Goal: Information Seeking & Learning: Learn about a topic

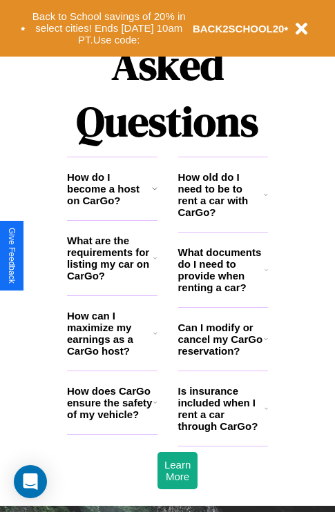
scroll to position [1673, 0]
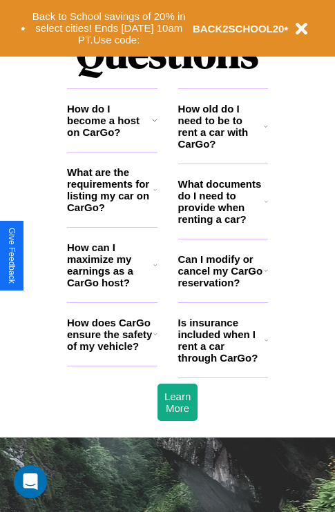
click at [112, 287] on h3 "How can I maximize my earnings as a CarGo host?" at bounding box center [110, 265] width 86 height 47
click at [112, 138] on h3 "How do I become a host on CarGo?" at bounding box center [109, 120] width 85 height 35
click at [112, 352] on h3 "How does CarGo ensure the safety of my vehicle?" at bounding box center [110, 334] width 86 height 35
click at [222, 289] on h3 "Can I modify or cancel my CarGo reservation?" at bounding box center [221, 270] width 86 height 35
click at [265, 276] on icon at bounding box center [266, 270] width 4 height 11
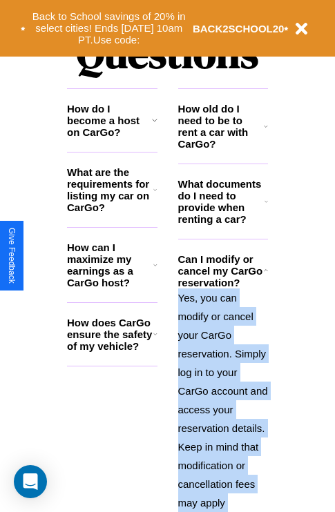
click at [222, 391] on p "Yes, you can modify or cancel your CarGo reservation. Simply log in to your Car…" at bounding box center [223, 429] width 90 height 280
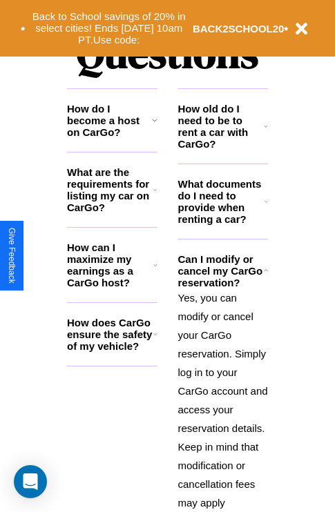
click at [222, 224] on h3 "What documents do I need to provide when renting a car?" at bounding box center [221, 201] width 87 height 47
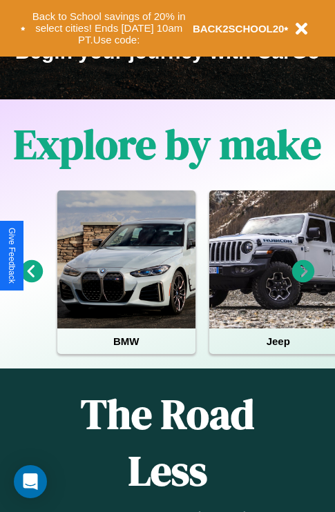
scroll to position [213, 0]
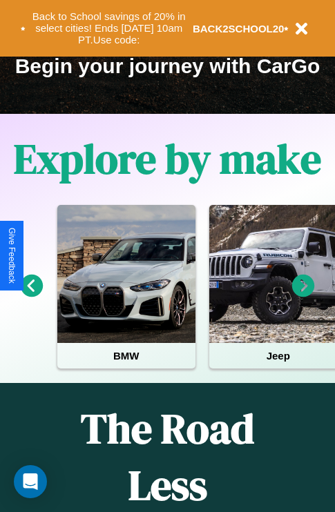
click at [303, 296] on icon at bounding box center [303, 286] width 23 height 23
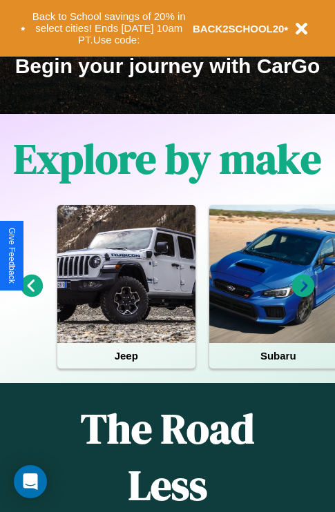
click at [303, 296] on icon at bounding box center [303, 286] width 23 height 23
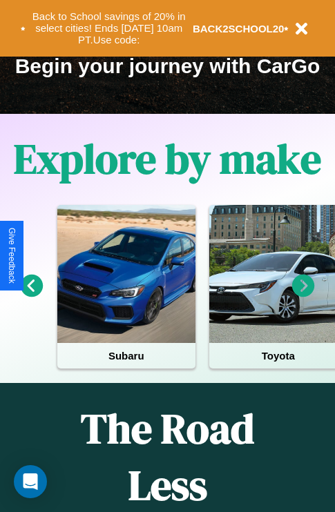
click at [303, 296] on icon at bounding box center [303, 286] width 23 height 23
